Goal: Task Accomplishment & Management: Manage account settings

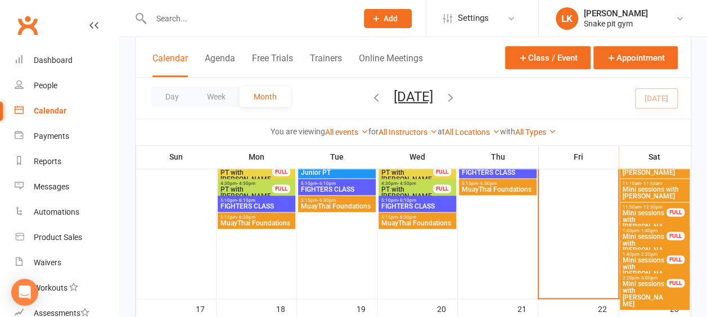
scroll to position [667, 0]
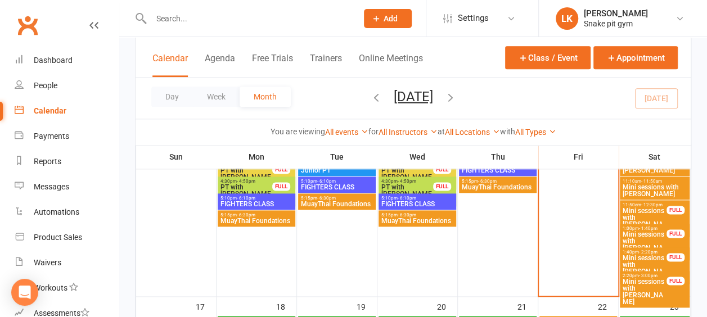
click at [650, 200] on div "11:50am - 12:30pm Mini sessions with [PERSON_NAME]" at bounding box center [655, 218] width 70 height 37
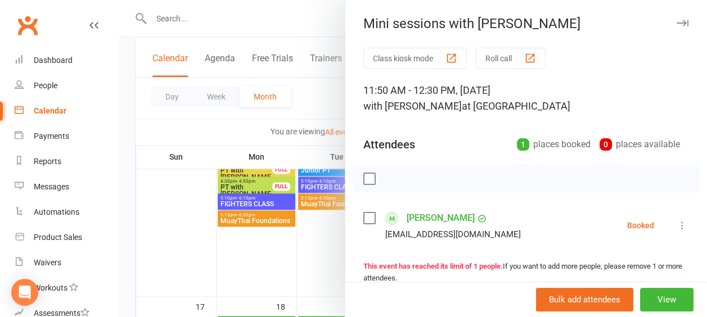
click at [261, 247] on div at bounding box center [412, 158] width 587 height 317
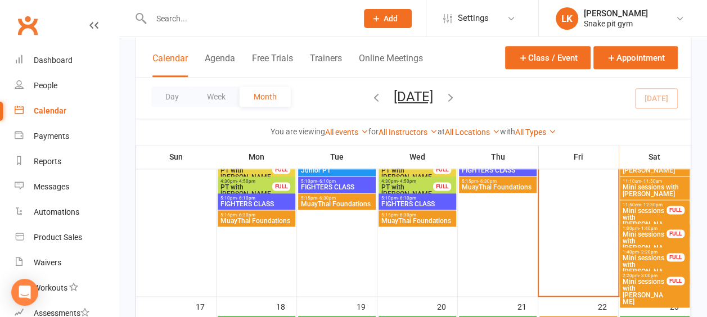
click at [632, 233] on span "Mini sessions with [PERSON_NAME]" at bounding box center [644, 244] width 45 height 27
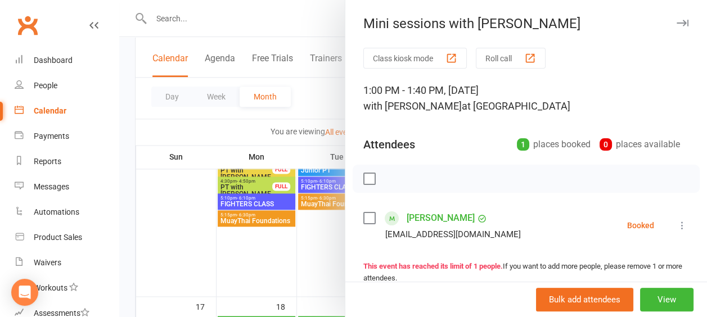
click at [271, 259] on div at bounding box center [412, 158] width 587 height 317
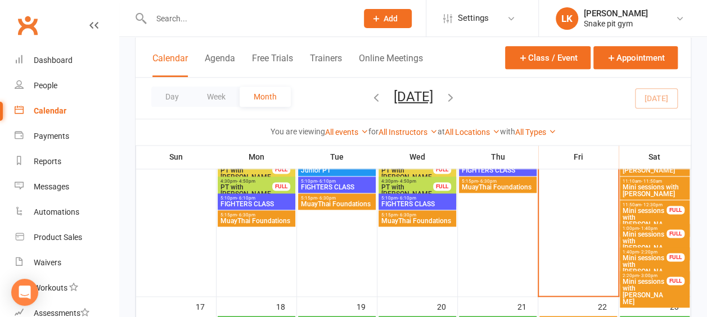
click at [648, 250] on span "- 2:20pm" at bounding box center [648, 252] width 19 height 5
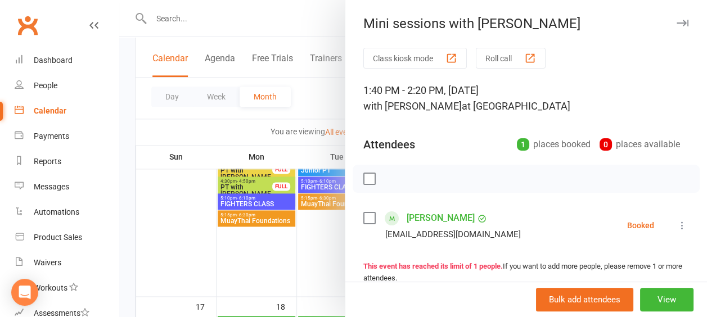
click at [310, 266] on div at bounding box center [412, 158] width 587 height 317
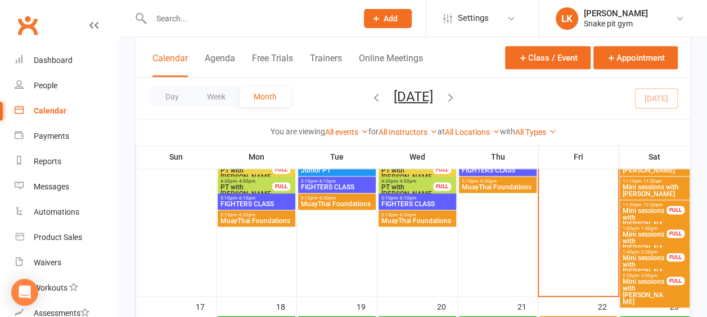
click at [637, 231] on span "Mini sessions with [PERSON_NAME]" at bounding box center [644, 244] width 45 height 27
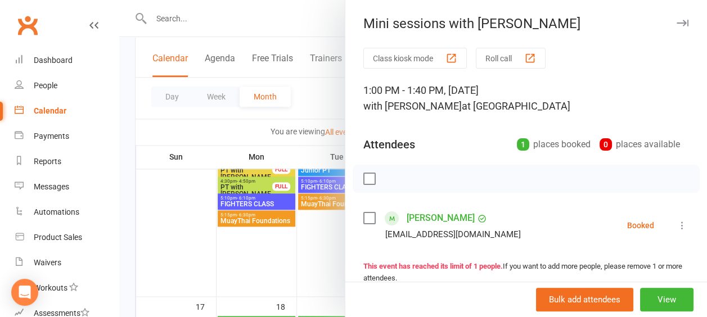
click at [265, 258] on div at bounding box center [412, 158] width 587 height 317
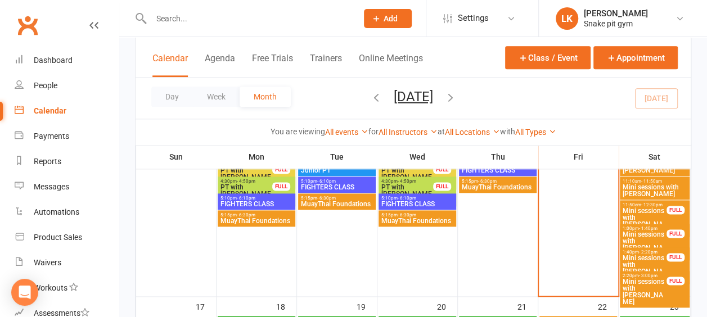
click at [657, 231] on span "Mini sessions with [PERSON_NAME]" at bounding box center [644, 244] width 45 height 27
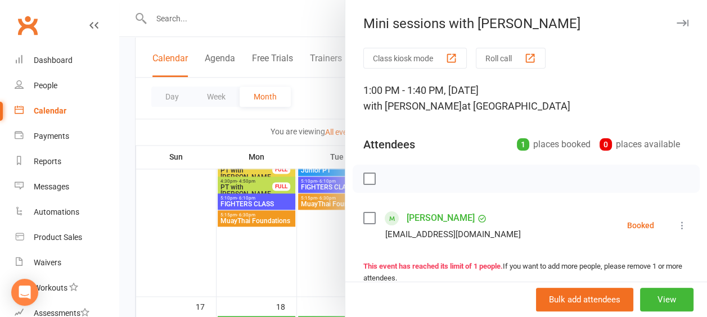
click at [311, 243] on div at bounding box center [412, 158] width 587 height 317
